Goal: Task Accomplishment & Management: Use online tool/utility

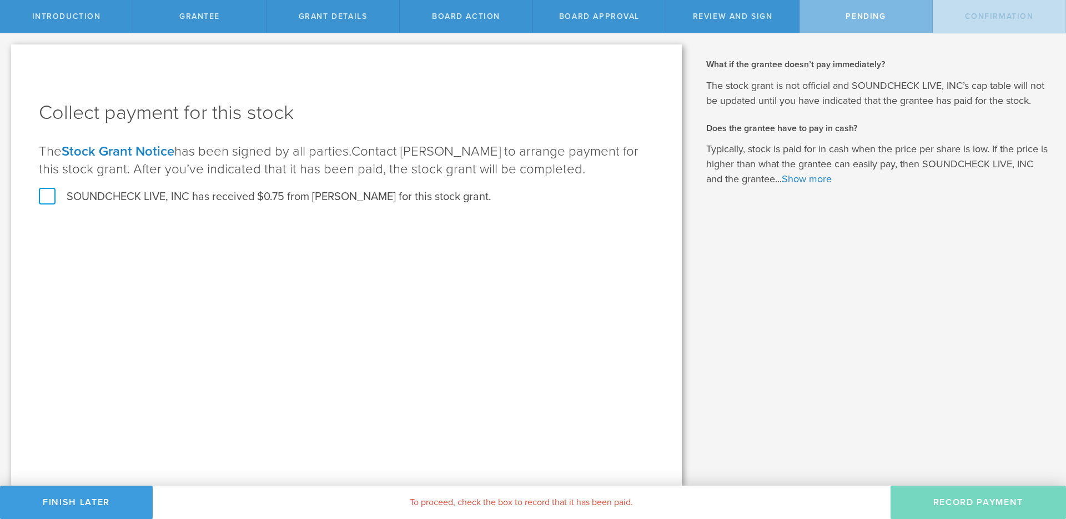
click at [117, 198] on label "SOUNDCHECK LIVE, INC has received $0.75 from [PERSON_NAME] for this stock grant." at bounding box center [265, 196] width 453 height 14
click at [0, 0] on input "SOUNDCHECK LIVE, INC has received $0.75 from [PERSON_NAME] for this stock grant." at bounding box center [0, 0] width 0 height 0
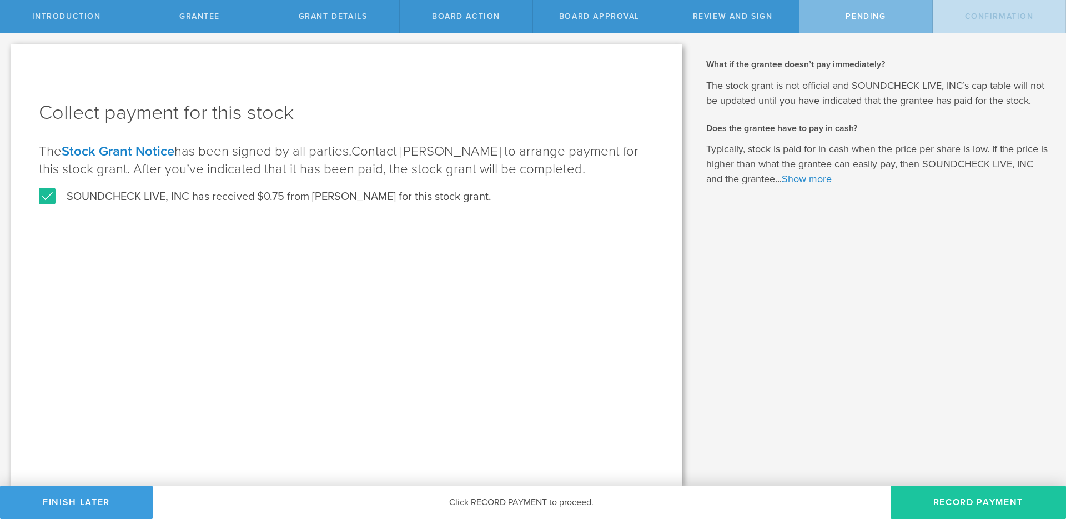
click at [953, 496] on button "Record Payment" at bounding box center [979, 501] width 176 height 33
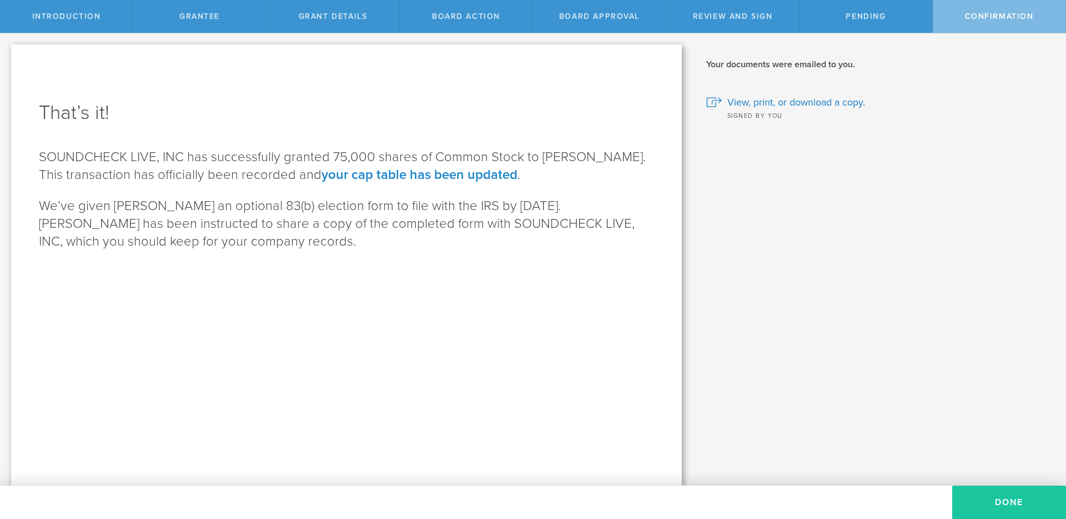
click at [999, 494] on button "Done" at bounding box center [1010, 501] width 114 height 33
